Goal: Task Accomplishment & Management: Complete application form

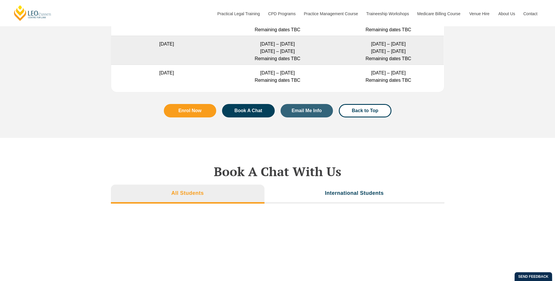
scroll to position [1988, 0]
